Goal: Information Seeking & Learning: Learn about a topic

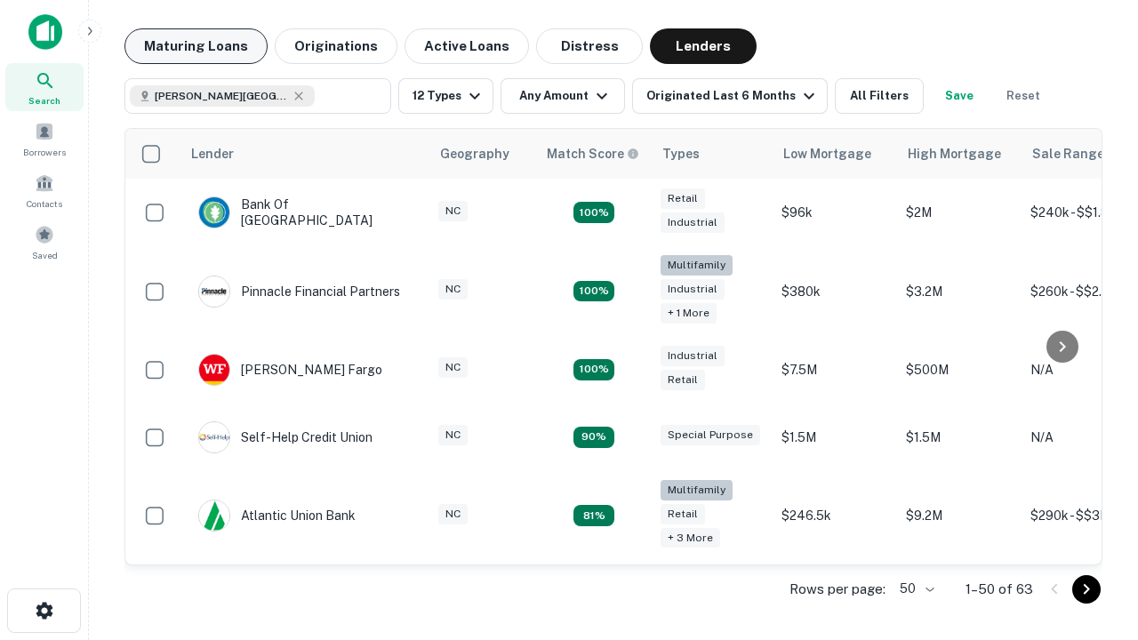
click at [196, 46] on button "Maturing Loans" at bounding box center [195, 46] width 143 height 36
